Goal: Navigation & Orientation: Find specific page/section

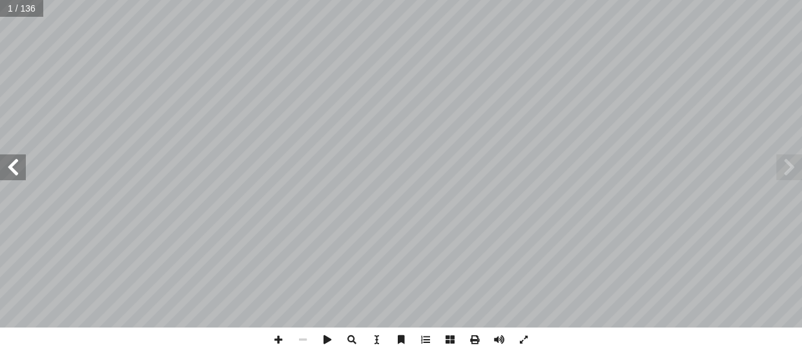
click at [15, 169] on span at bounding box center [13, 167] width 26 height 26
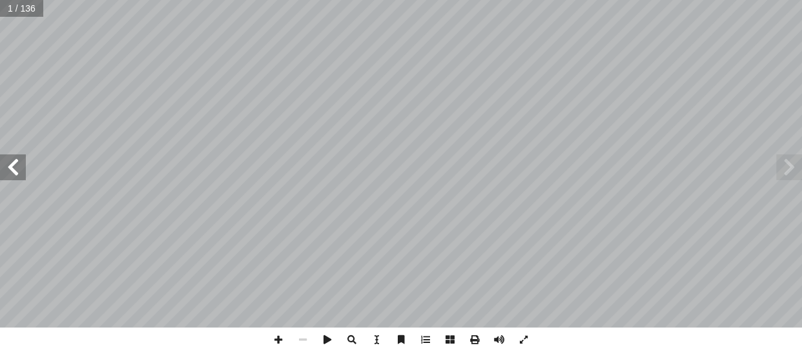
click at [15, 169] on span at bounding box center [13, 167] width 26 height 26
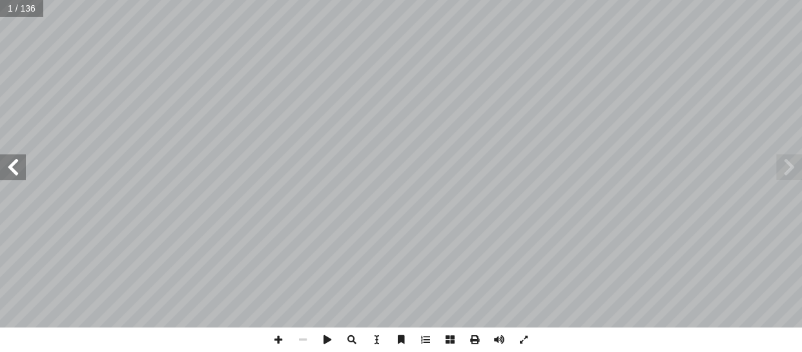
click at [15, 169] on span at bounding box center [13, 167] width 26 height 26
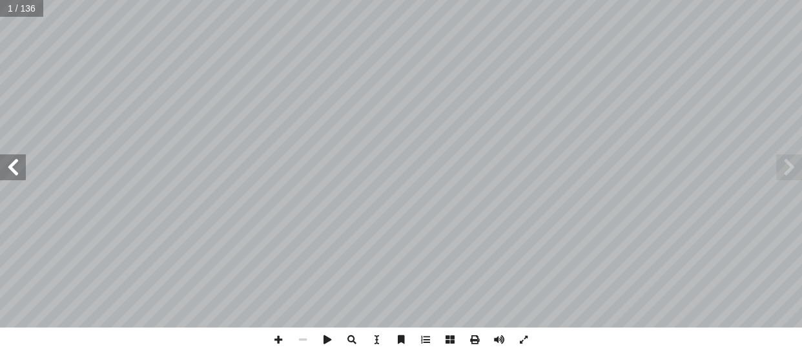
click at [15, 169] on span at bounding box center [13, 167] width 26 height 26
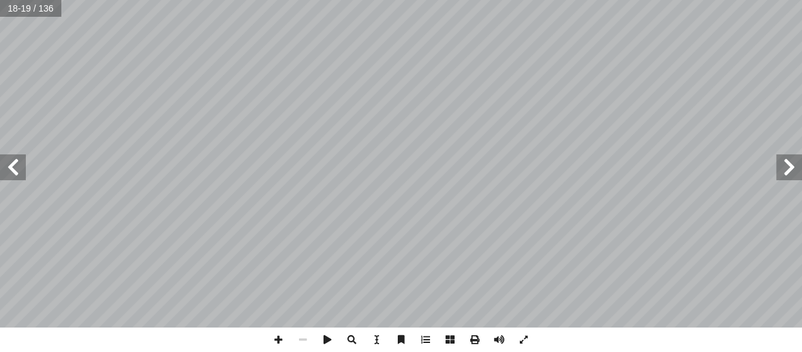
click at [15, 169] on span at bounding box center [13, 167] width 26 height 26
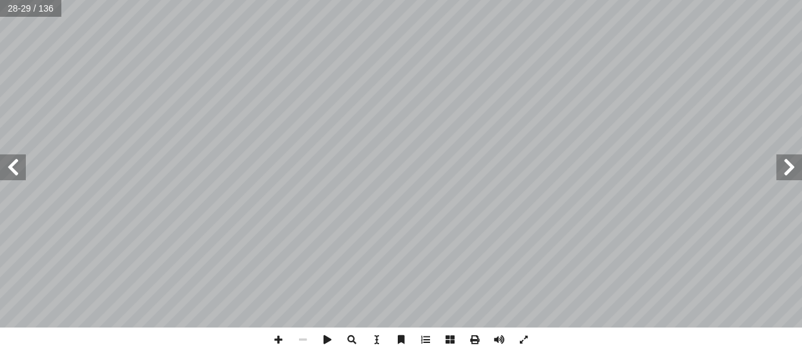
click at [15, 169] on span at bounding box center [13, 167] width 26 height 26
click at [783, 169] on span at bounding box center [789, 167] width 26 height 26
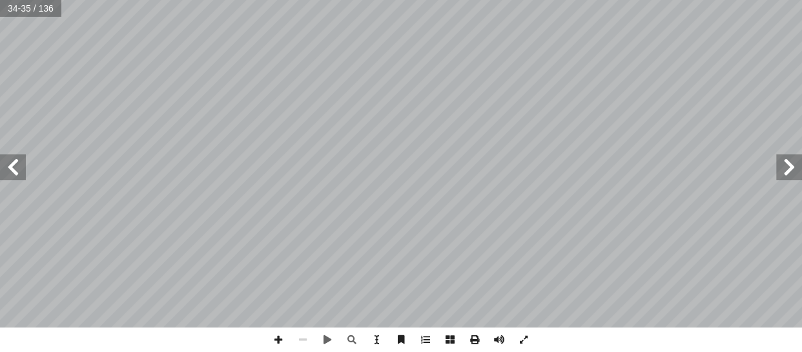
click at [783, 169] on span at bounding box center [789, 167] width 26 height 26
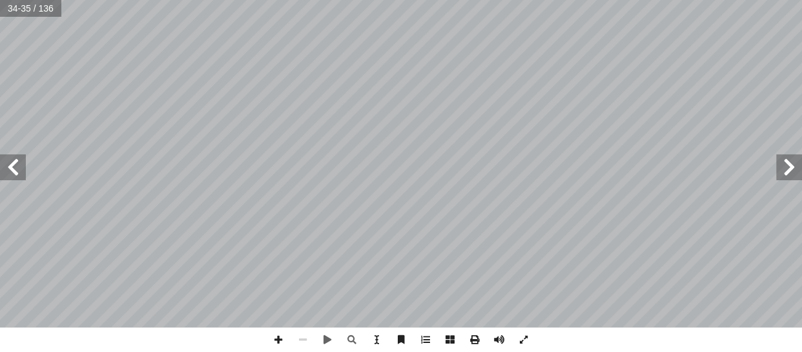
click at [783, 169] on span at bounding box center [789, 167] width 26 height 26
click at [795, 168] on span at bounding box center [789, 167] width 26 height 26
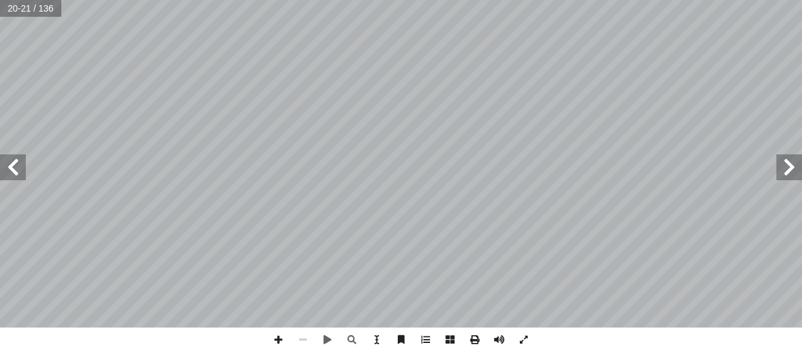
click at [795, 168] on span at bounding box center [789, 167] width 26 height 26
click at [17, 166] on span at bounding box center [13, 167] width 26 height 26
click at [21, 172] on span at bounding box center [13, 167] width 26 height 26
click at [14, 174] on span at bounding box center [13, 167] width 26 height 26
click at [780, 172] on span at bounding box center [789, 167] width 26 height 26
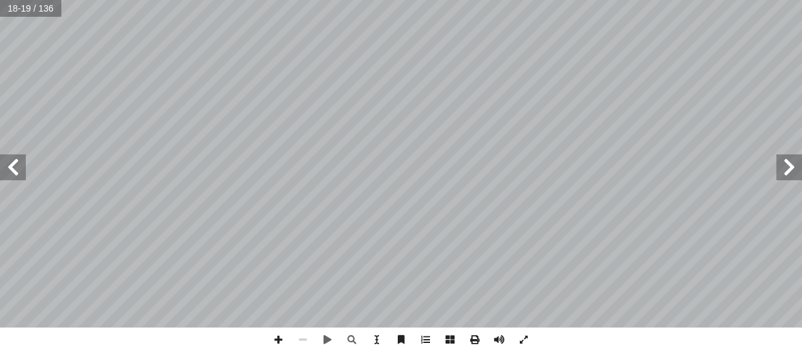
click at [12, 174] on span at bounding box center [13, 167] width 26 height 26
click at [795, 163] on span at bounding box center [789, 167] width 26 height 26
click at [5, 168] on span at bounding box center [13, 167] width 26 height 26
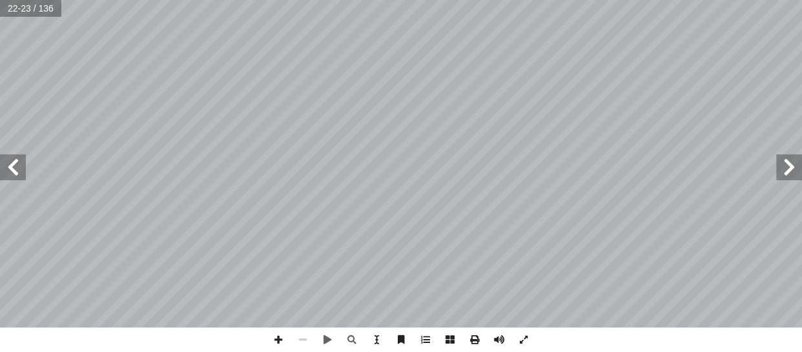
click at [5, 168] on span at bounding box center [13, 167] width 26 height 26
click at [15, 164] on span at bounding box center [13, 167] width 26 height 26
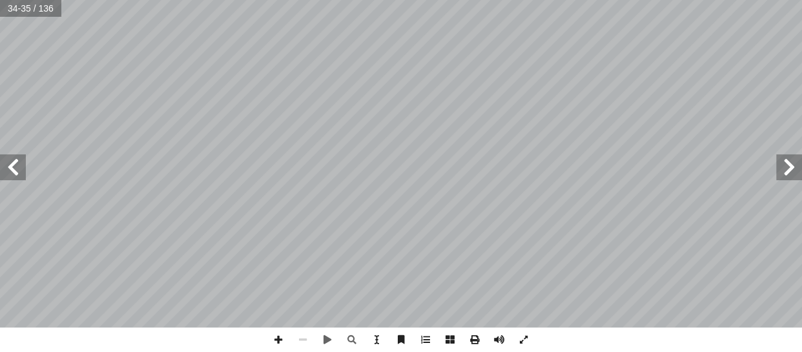
click at [790, 173] on span at bounding box center [789, 167] width 26 height 26
click at [15, 165] on span at bounding box center [13, 167] width 26 height 26
click at [791, 171] on span at bounding box center [789, 167] width 26 height 26
